Goal: Find specific fact: Find specific fact

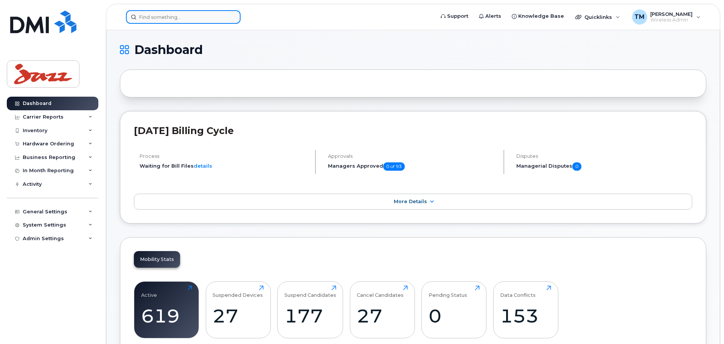
click at [214, 18] on input at bounding box center [183, 17] width 115 height 14
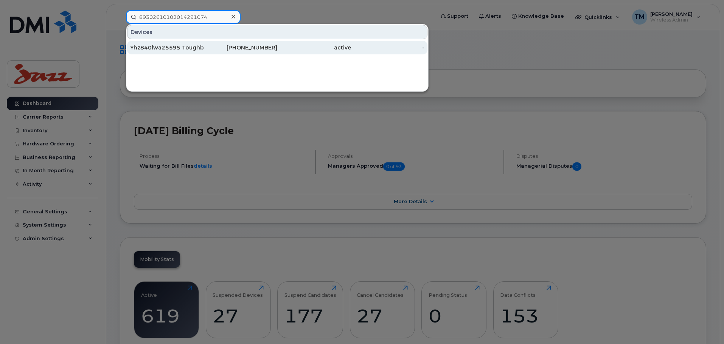
type input "89302610102014291074"
click at [212, 49] on div "[PHONE_NUMBER]" at bounding box center [241, 48] width 74 height 8
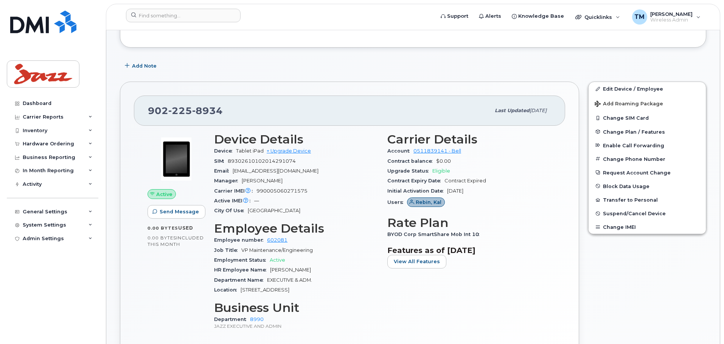
scroll to position [227, 0]
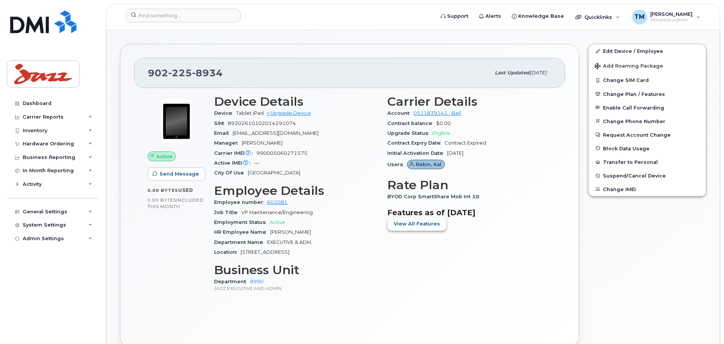
click at [431, 225] on span "View All Features" at bounding box center [417, 223] width 46 height 7
click at [476, 195] on span "BYOD Corp SmartShare Mob Int 10" at bounding box center [435, 197] width 96 height 6
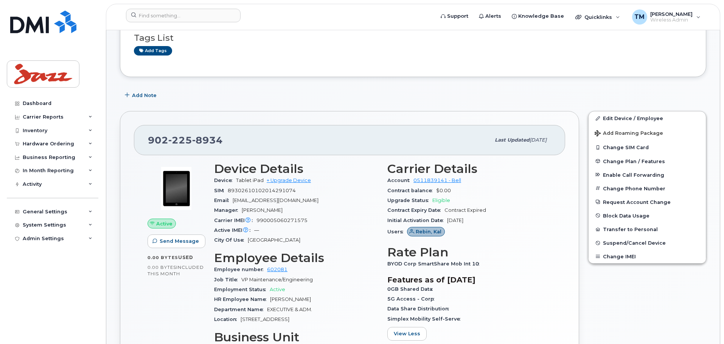
scroll to position [192, 0]
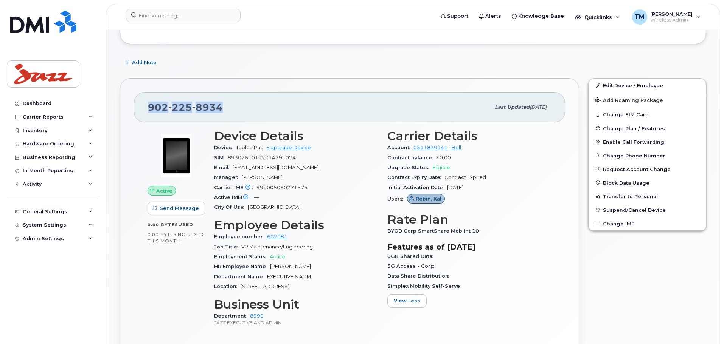
drag, startPoint x: 220, startPoint y: 107, endPoint x: 137, endPoint y: 108, distance: 83.2
click at [137, 108] on div "902 225 8934 Last updated Apr 01, 2025" at bounding box center [349, 107] width 431 height 30
copy span "902 225 8934"
